Goal: Check status: Check status

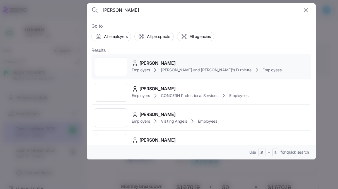
type input "[PERSON_NAME]"
click at [182, 60] on div "[PERSON_NAME]" at bounding box center [206, 63] width 150 height 7
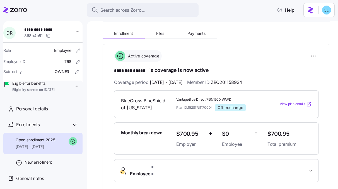
scroll to position [54, 0]
